Goal: Task Accomplishment & Management: Use online tool/utility

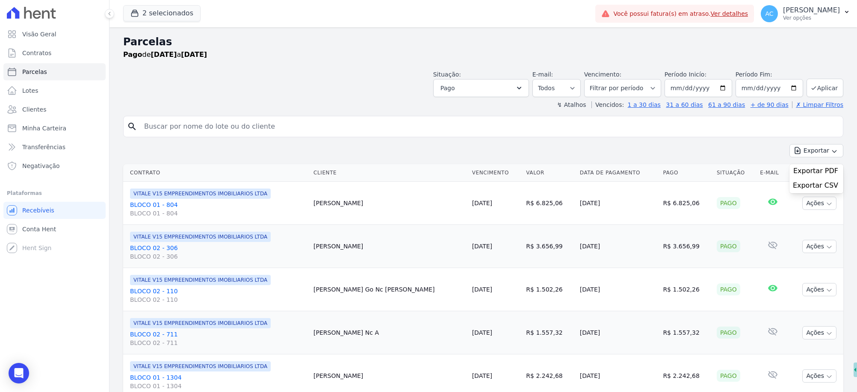
select select
click at [29, 71] on span "Parcelas" at bounding box center [34, 72] width 25 height 9
select select
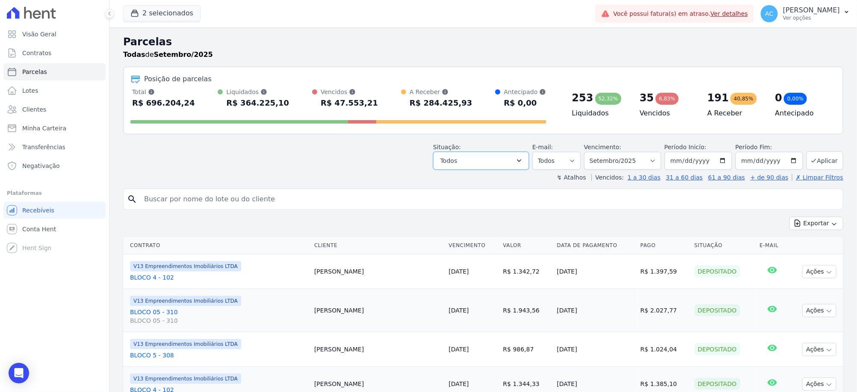
drag, startPoint x: 501, startPoint y: 160, endPoint x: 499, endPoint y: 175, distance: 15.1
click at [502, 160] on button "Todos" at bounding box center [481, 161] width 96 height 18
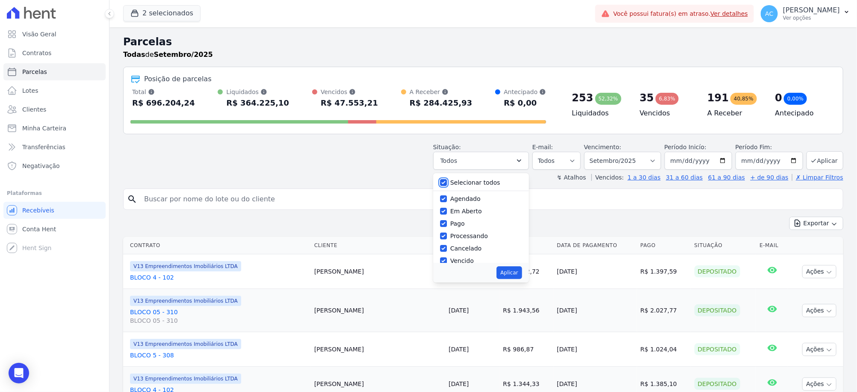
click at [447, 180] on input "Selecionar todos" at bounding box center [443, 182] width 7 height 7
checkbox input "false"
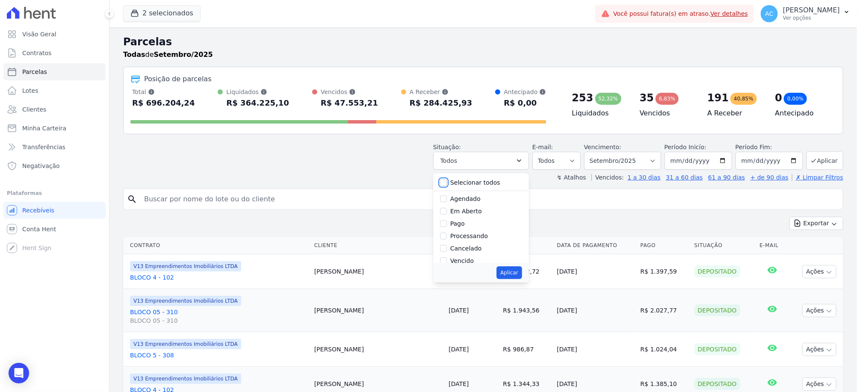
checkbox input "false"
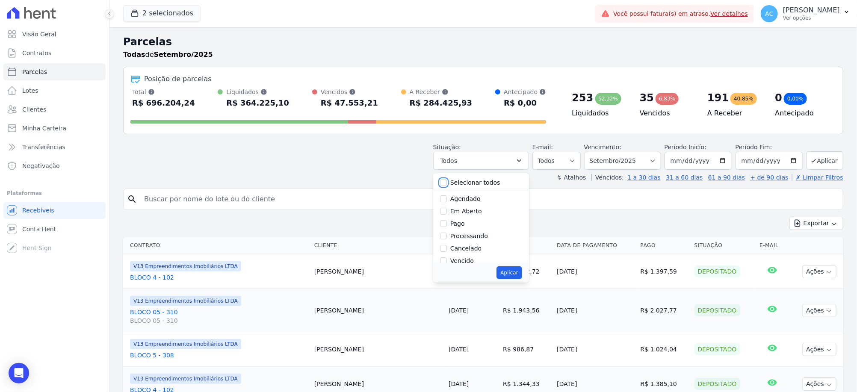
checkbox input "false"
click at [447, 220] on input "Pago" at bounding box center [443, 223] width 7 height 7
checkbox input "true"
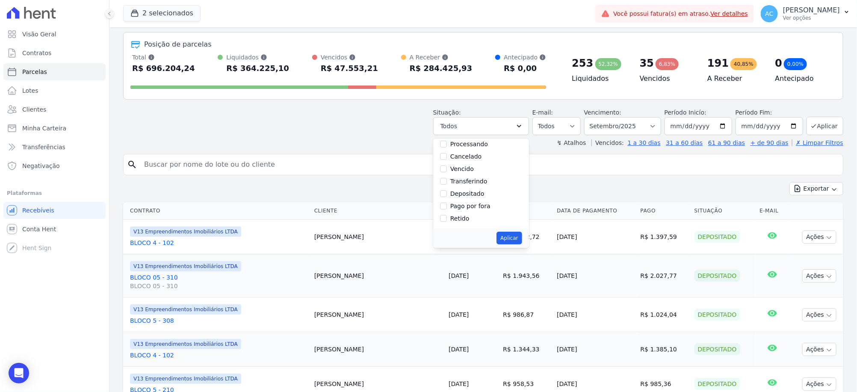
scroll to position [53, 0]
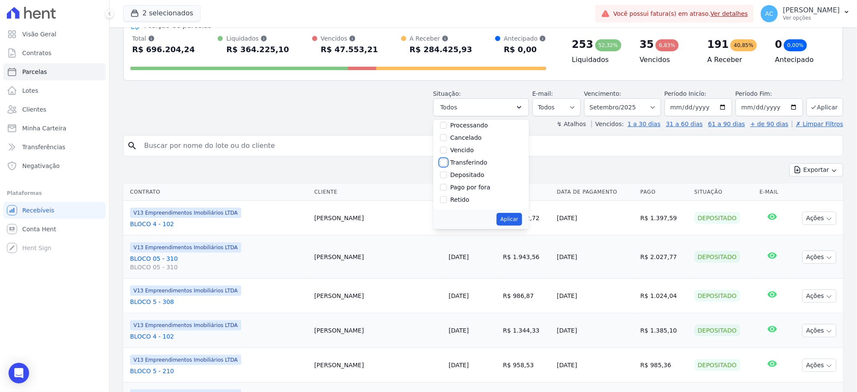
drag, startPoint x: 452, startPoint y: 161, endPoint x: 459, endPoint y: 172, distance: 13.5
click at [447, 161] on input "Transferindo" at bounding box center [443, 162] width 7 height 7
checkbox input "true"
click at [447, 175] on input "Depositado" at bounding box center [443, 175] width 7 height 7
checkbox input "true"
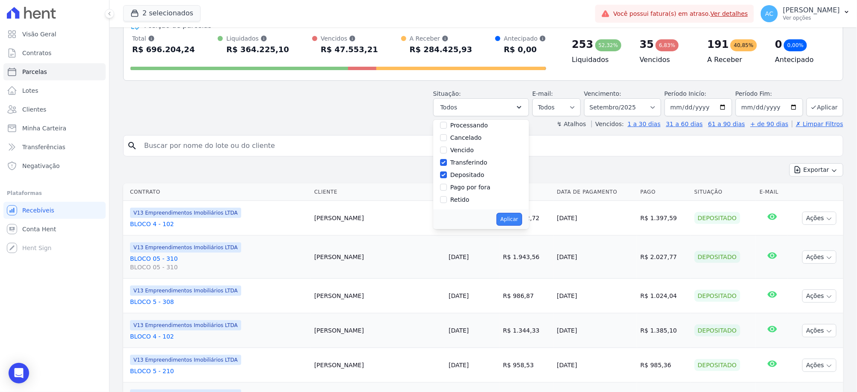
click at [518, 221] on button "Aplicar" at bounding box center [509, 219] width 25 height 13
select select "paid"
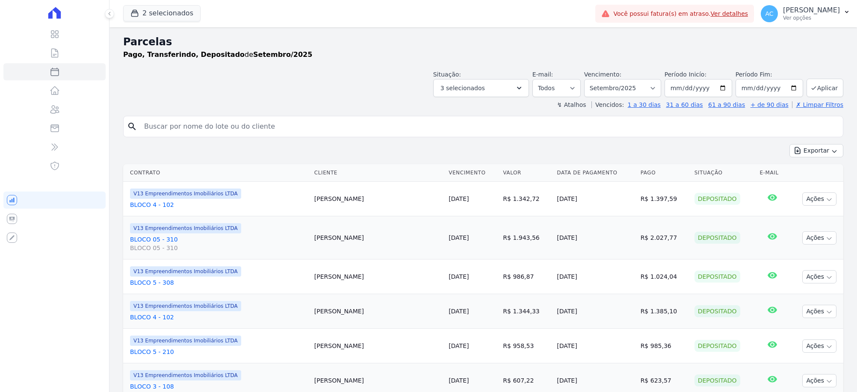
select select
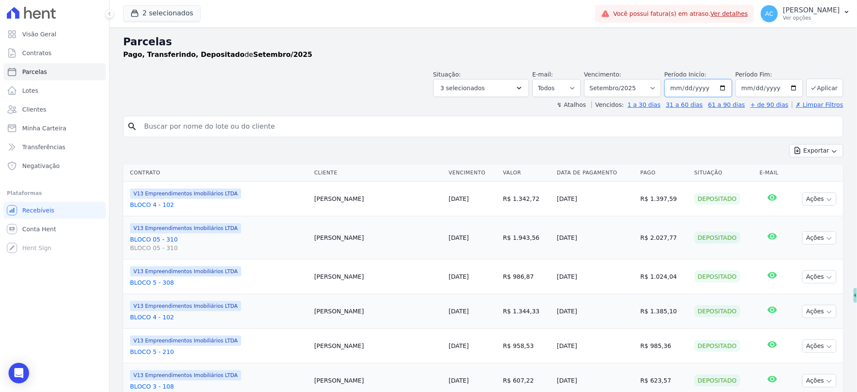
click at [679, 85] on input "[DATE]" at bounding box center [699, 88] width 68 height 18
type input "[DATE]"
click at [820, 83] on button "Aplicar" at bounding box center [825, 88] width 37 height 18
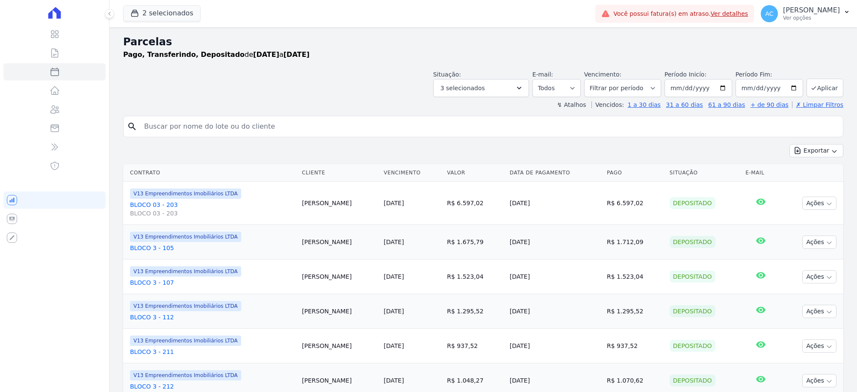
select select
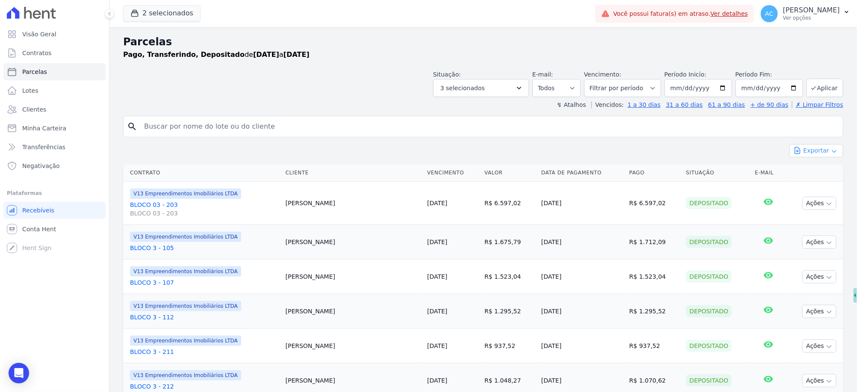
click at [831, 152] on icon "button" at bounding box center [834, 151] width 7 height 7
click at [820, 184] on span "Exportar CSV" at bounding box center [815, 185] width 45 height 9
